Goal: Find specific page/section: Find specific page/section

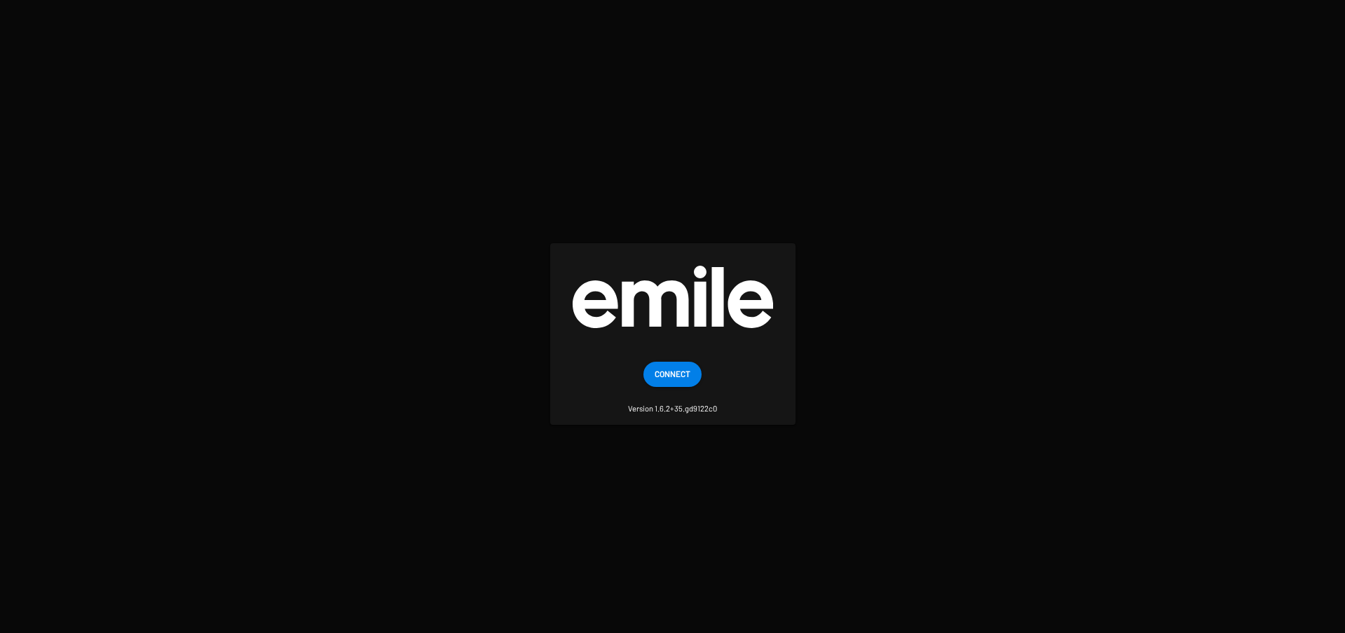
click at [671, 378] on span "Connect" at bounding box center [672, 373] width 36 height 25
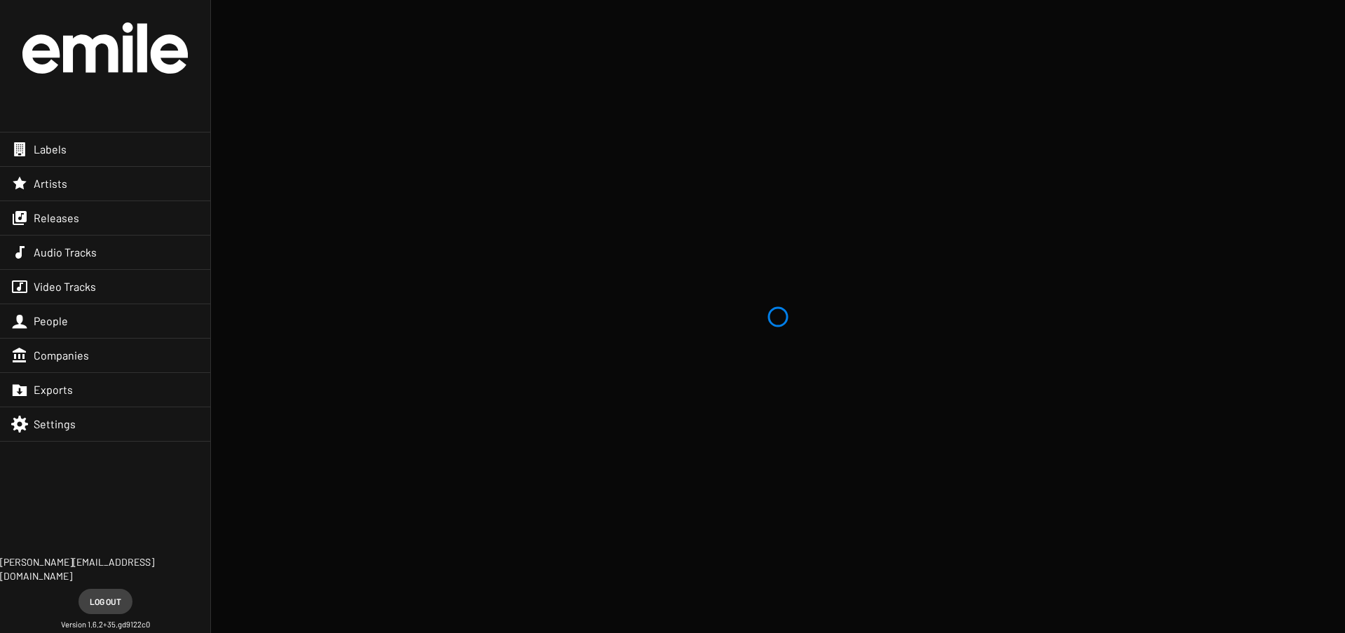
click at [136, 140] on div "Labels" at bounding box center [105, 149] width 210 height 34
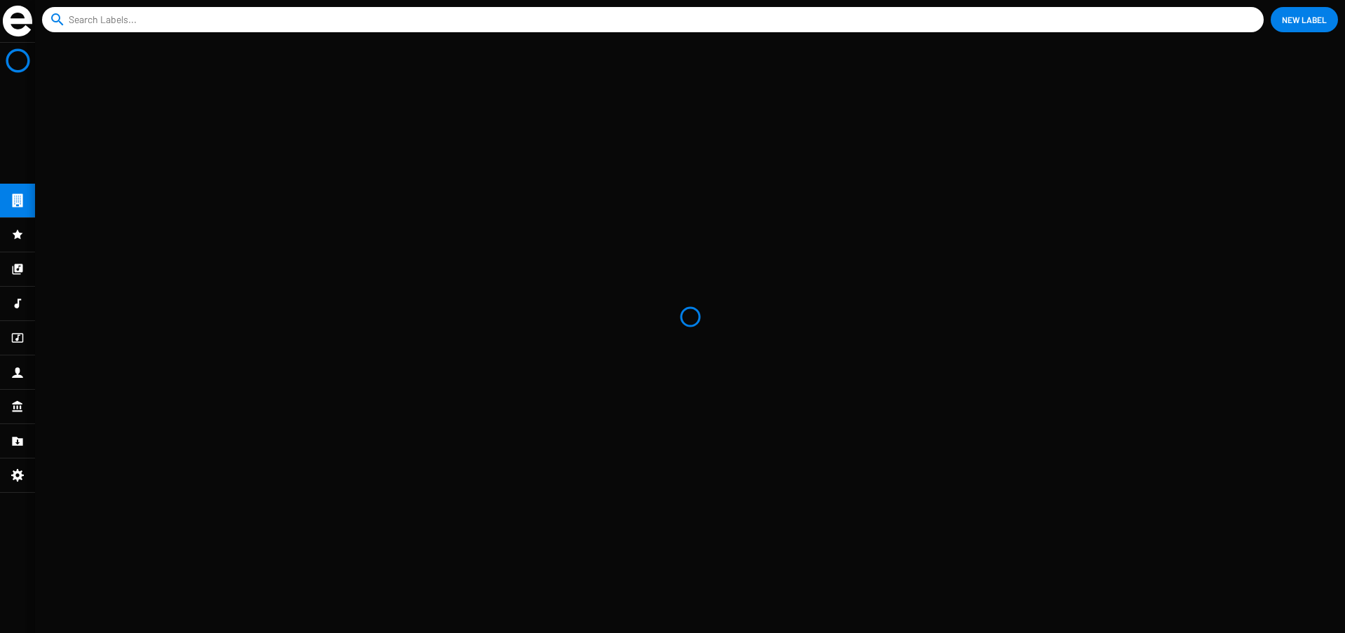
click at [293, 27] on input at bounding box center [656, 19] width 1174 height 25
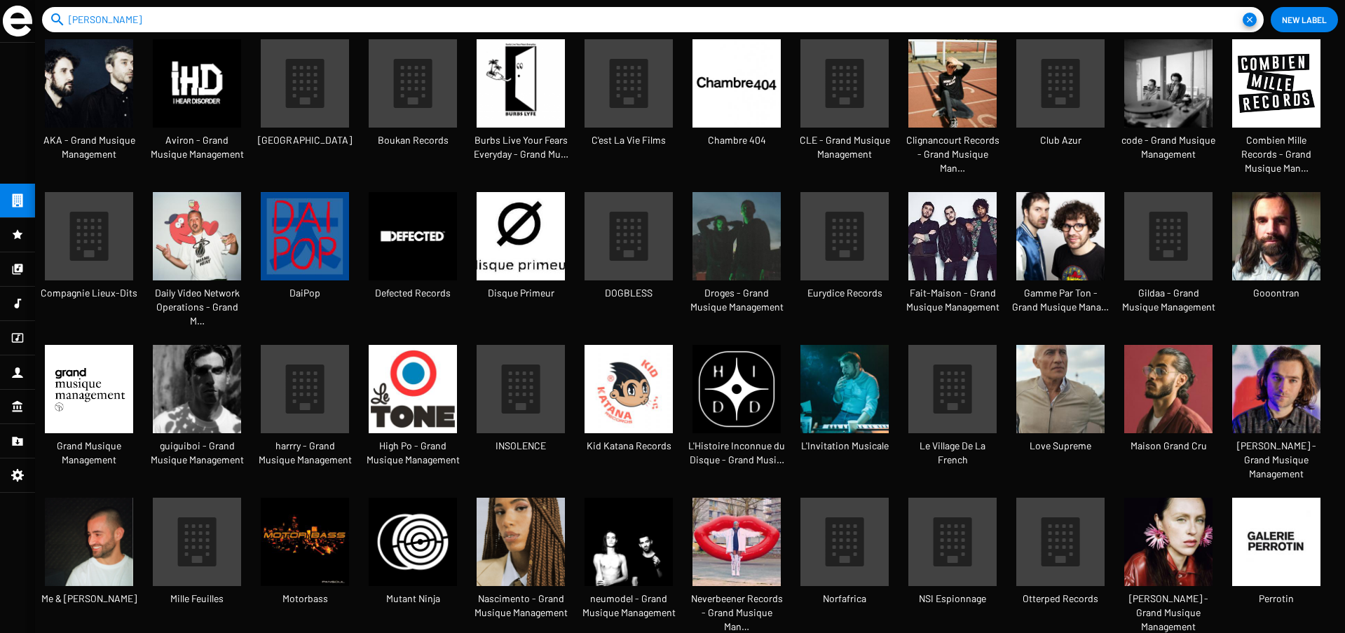
type input "cassius"
click at [1242, 13] on button "close" at bounding box center [1249, 20] width 14 height 14
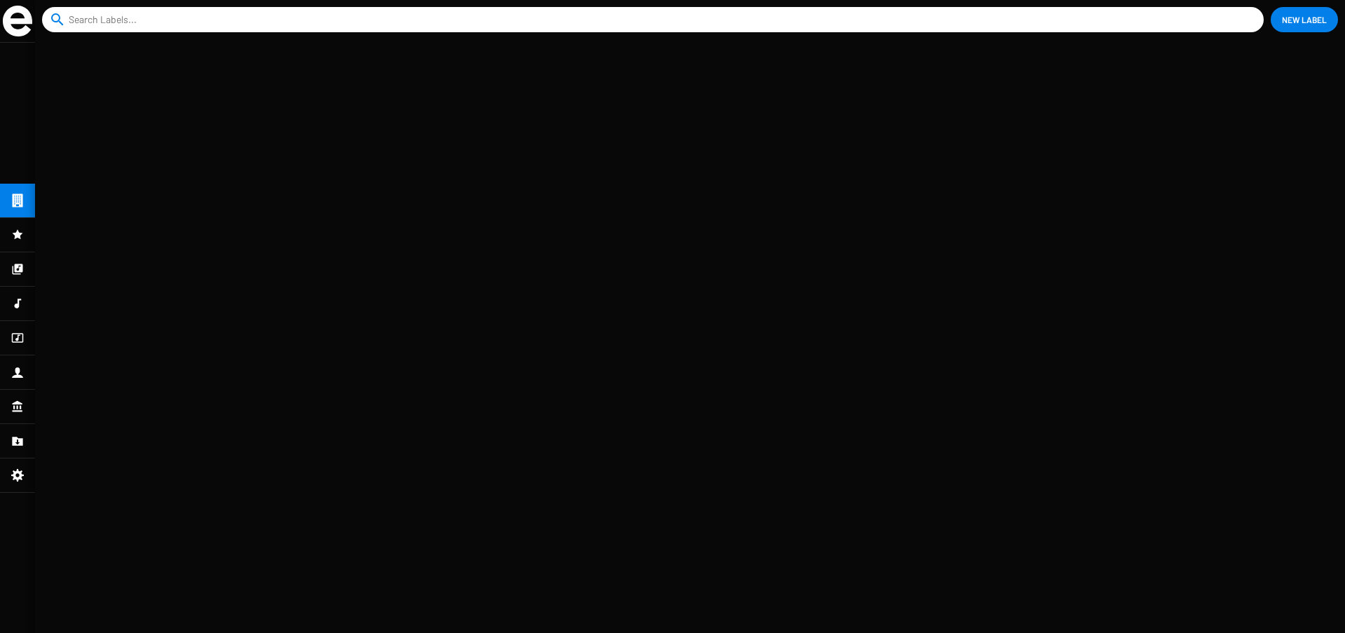
click at [30, 191] on mat-nav-list at bounding box center [17, 338] width 35 height 590
click at [24, 201] on mat-nav-list at bounding box center [17, 338] width 35 height 590
click at [147, 35] on app-catalog-header "search close New Label" at bounding box center [690, 19] width 1310 height 39
click at [148, 26] on input at bounding box center [656, 19] width 1174 height 25
type input "cassius"
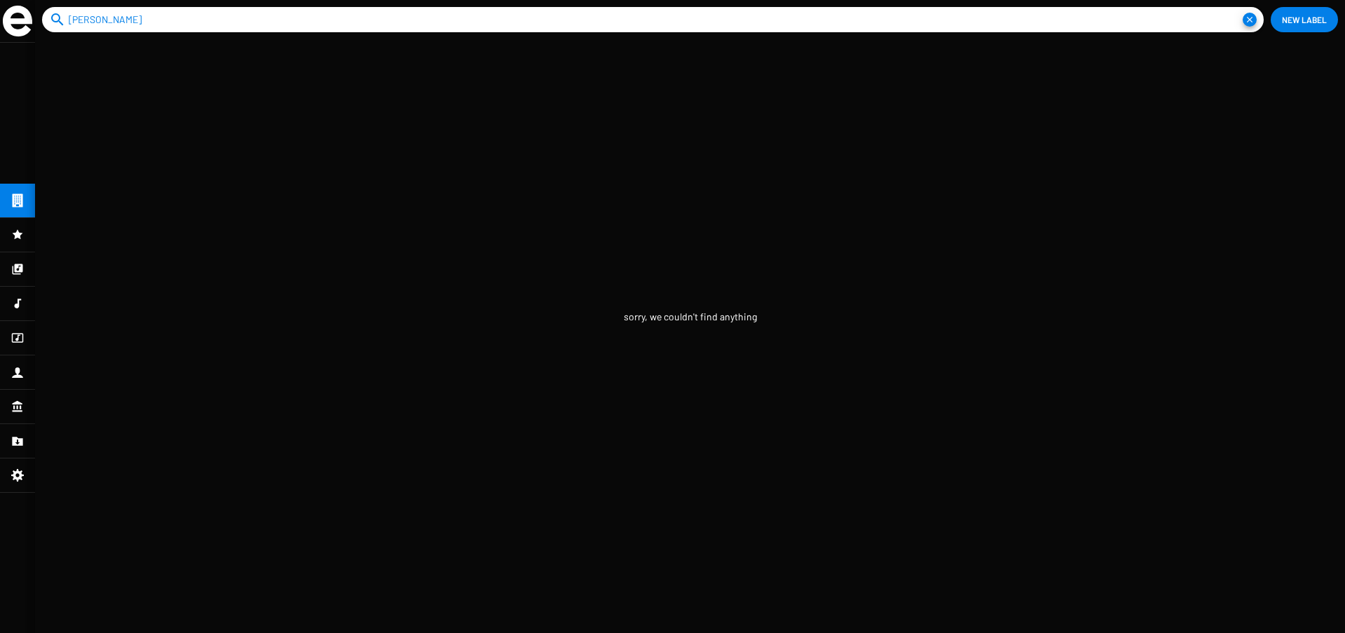
click at [1242, 13] on button "close" at bounding box center [1249, 20] width 14 height 14
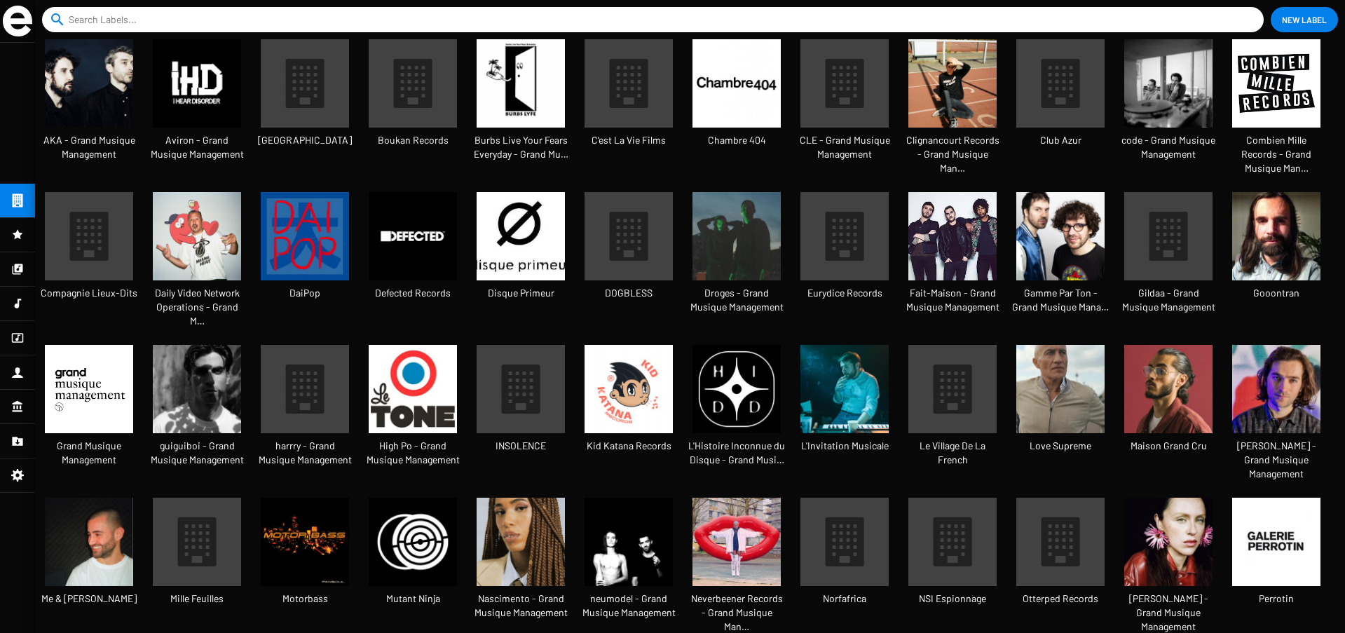
click at [1089, 351] on img at bounding box center [1060, 389] width 88 height 88
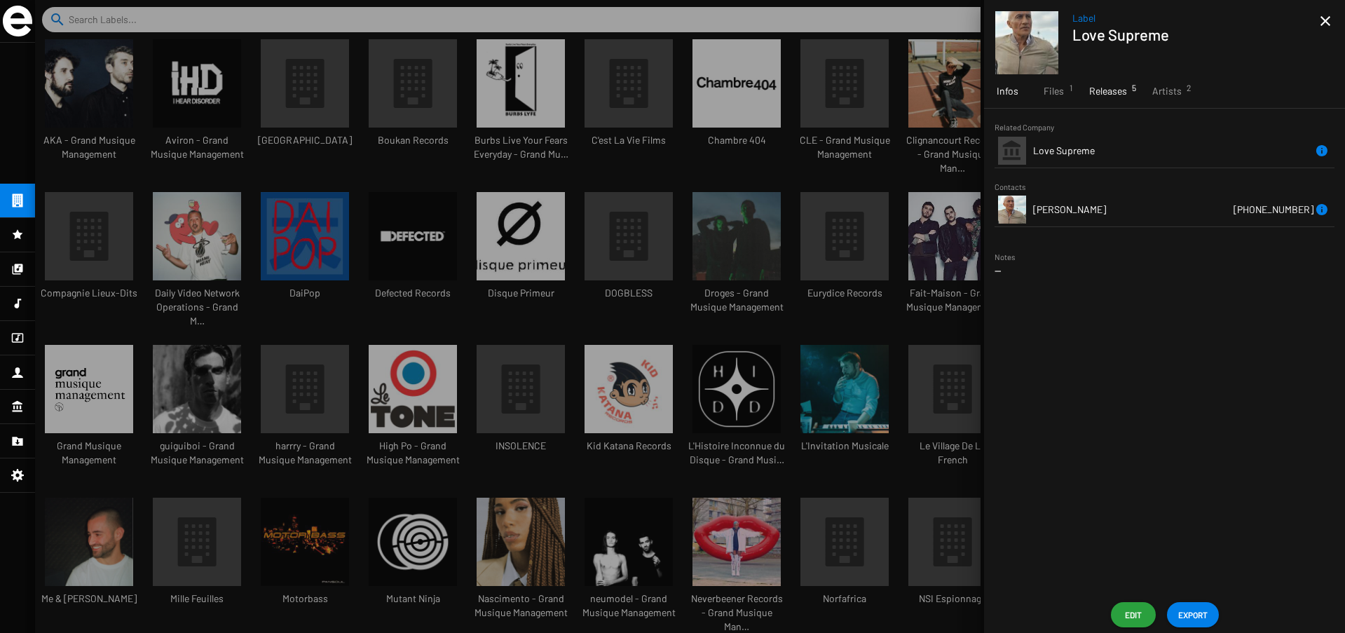
click at [1110, 89] on span "Releases 5" at bounding box center [1108, 91] width 38 height 14
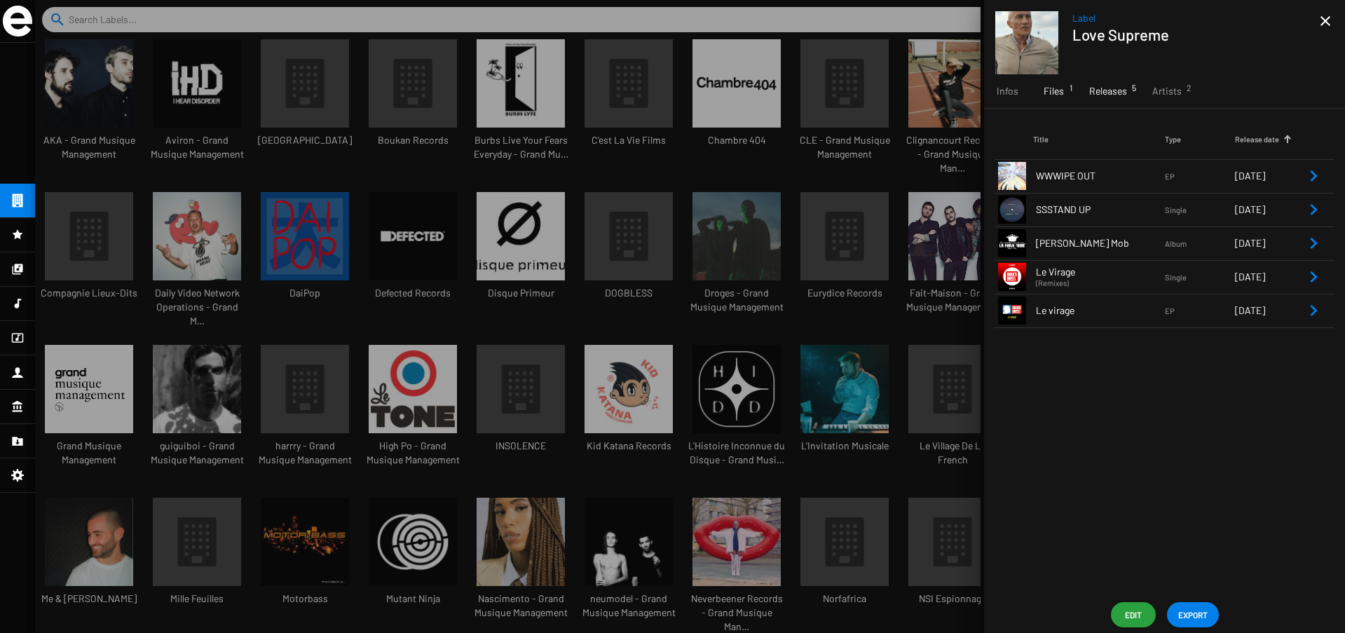
click at [1054, 93] on span "Files 1" at bounding box center [1053, 91] width 20 height 14
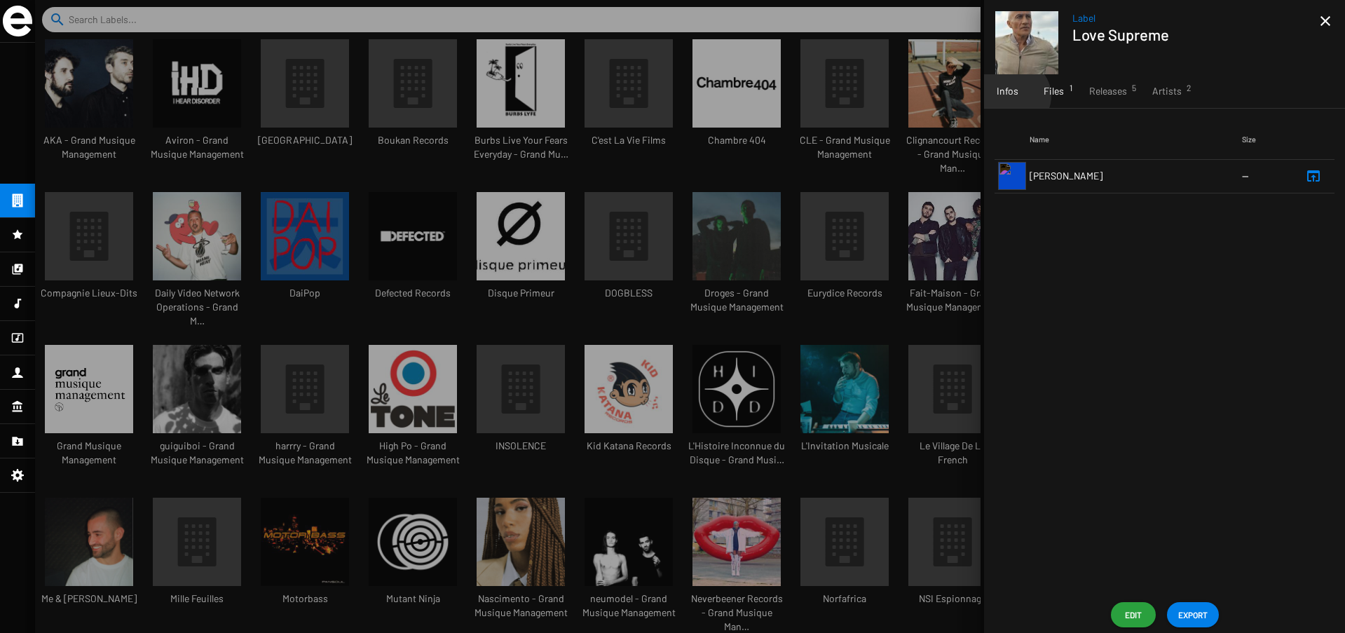
click at [1014, 96] on span "Infos" at bounding box center [1007, 91] width 22 height 14
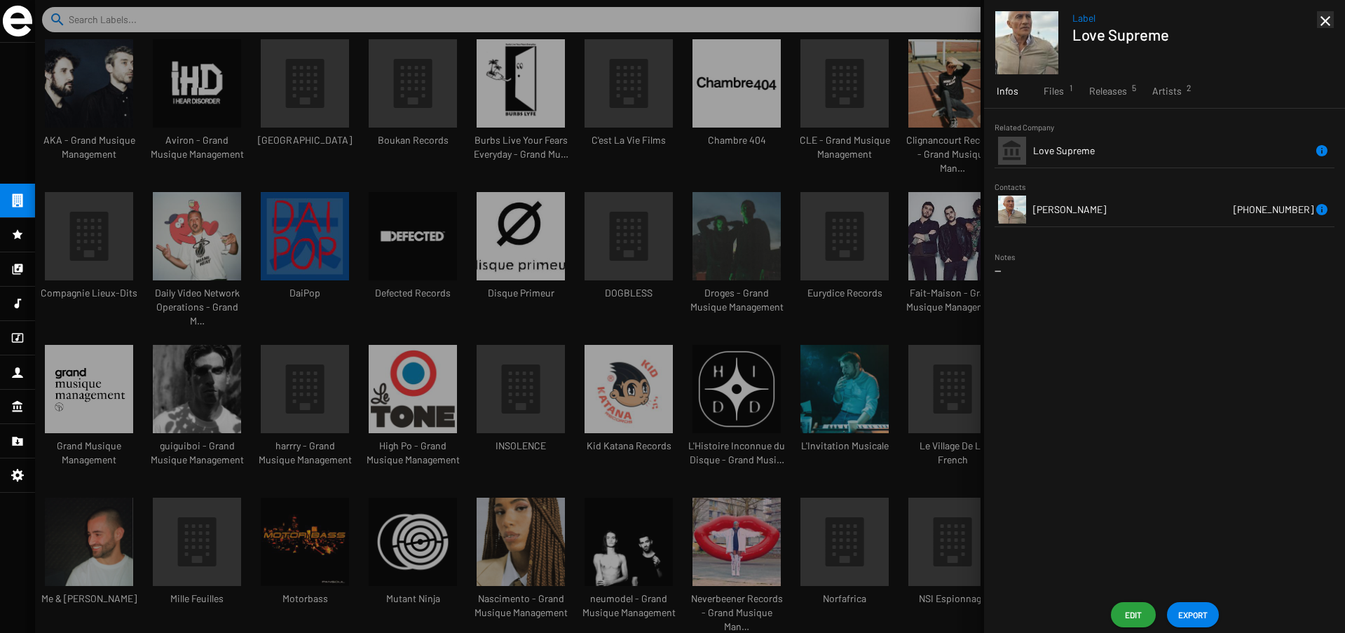
click at [1326, 17] on mat-icon "close" at bounding box center [1325, 21] width 17 height 17
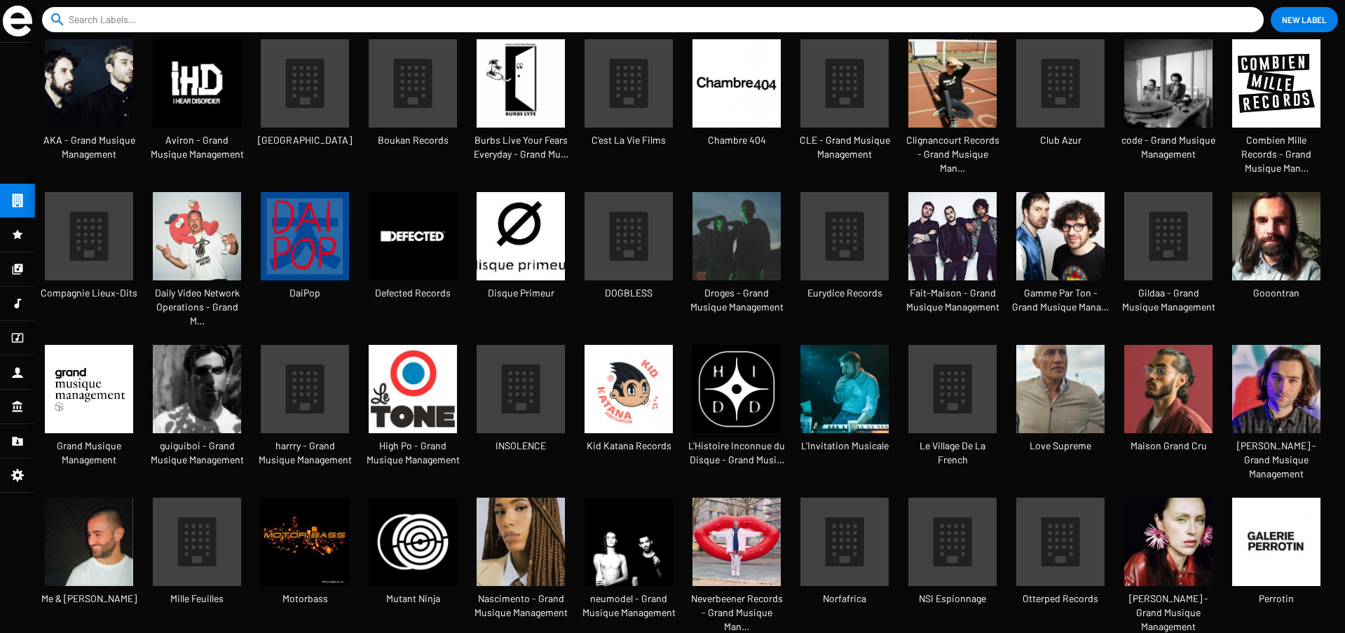
click at [469, 16] on input at bounding box center [656, 19] width 1174 height 25
